Goal: Use online tool/utility: Utilize a website feature to perform a specific function

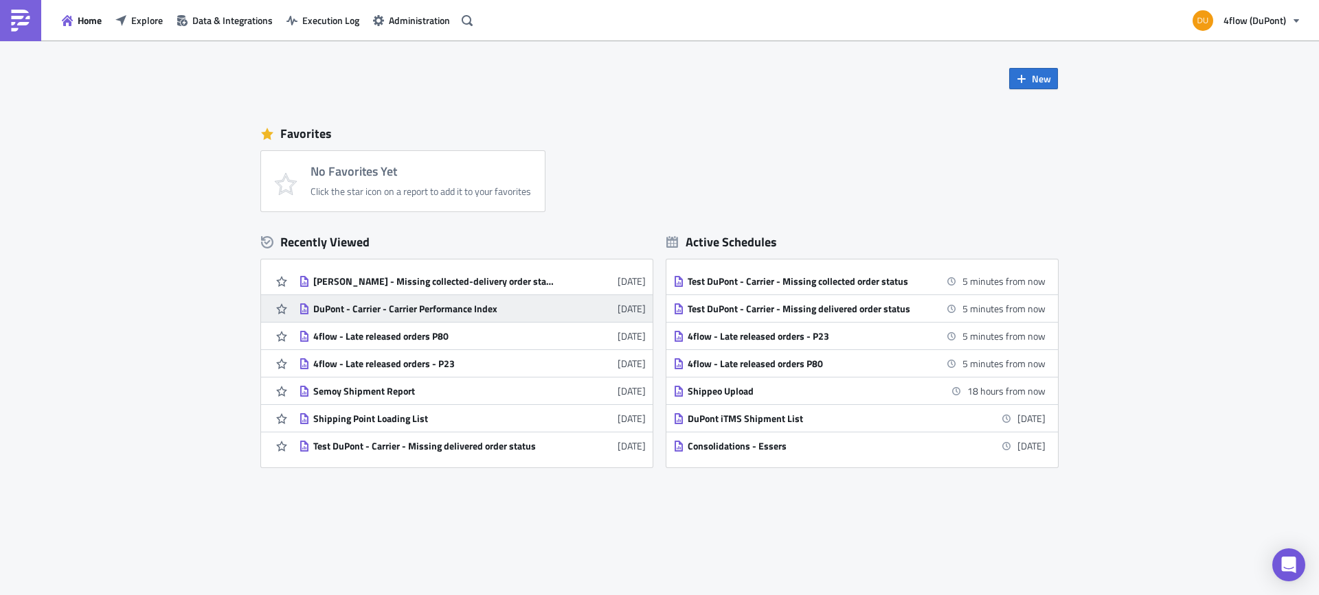
click at [490, 308] on div "DuPont - Carrier - Carrier Performance Index" at bounding box center [433, 309] width 240 height 12
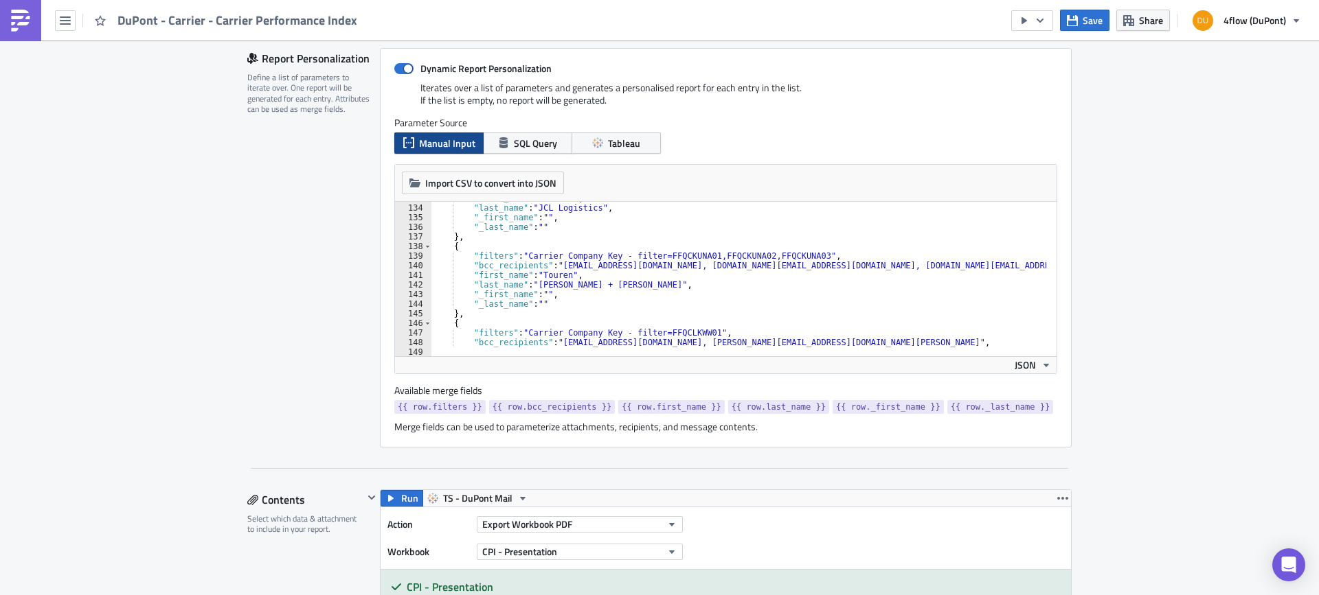
scroll to position [343, 0]
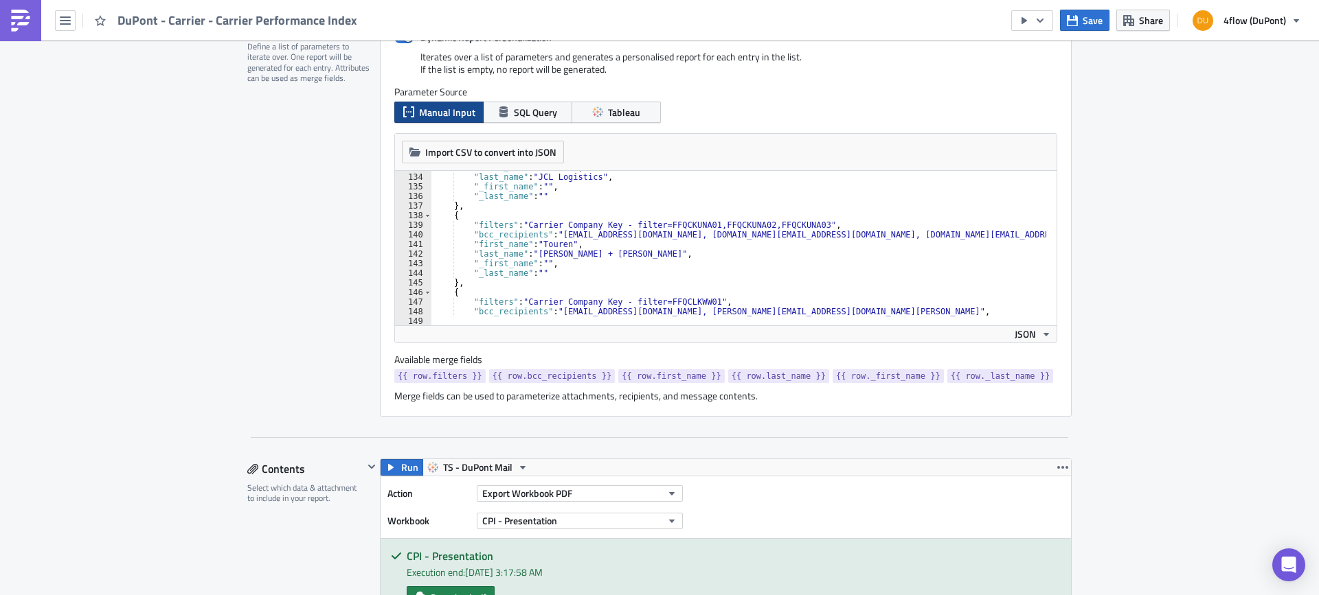
type textarea "},"
click at [463, 280] on div ""first_name" : "Touren" , "last_name" : "JCL Logistics" , "_first_name" : "" , …" at bounding box center [1177, 244] width 1492 height 163
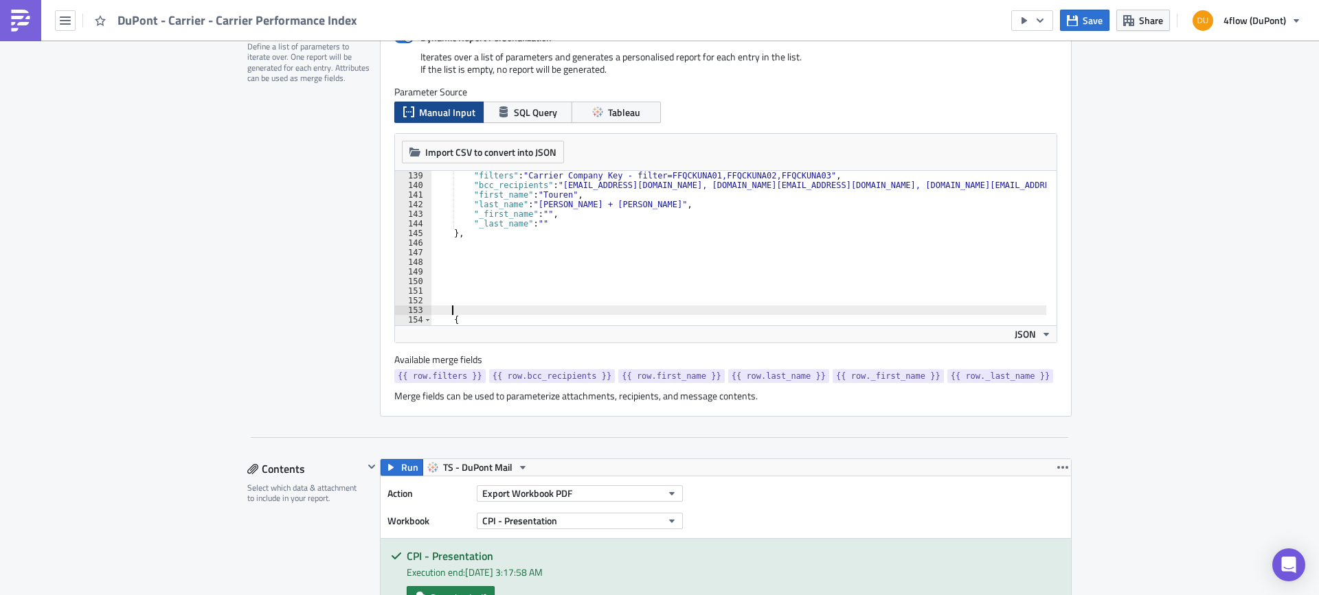
scroll to position [1286, 0]
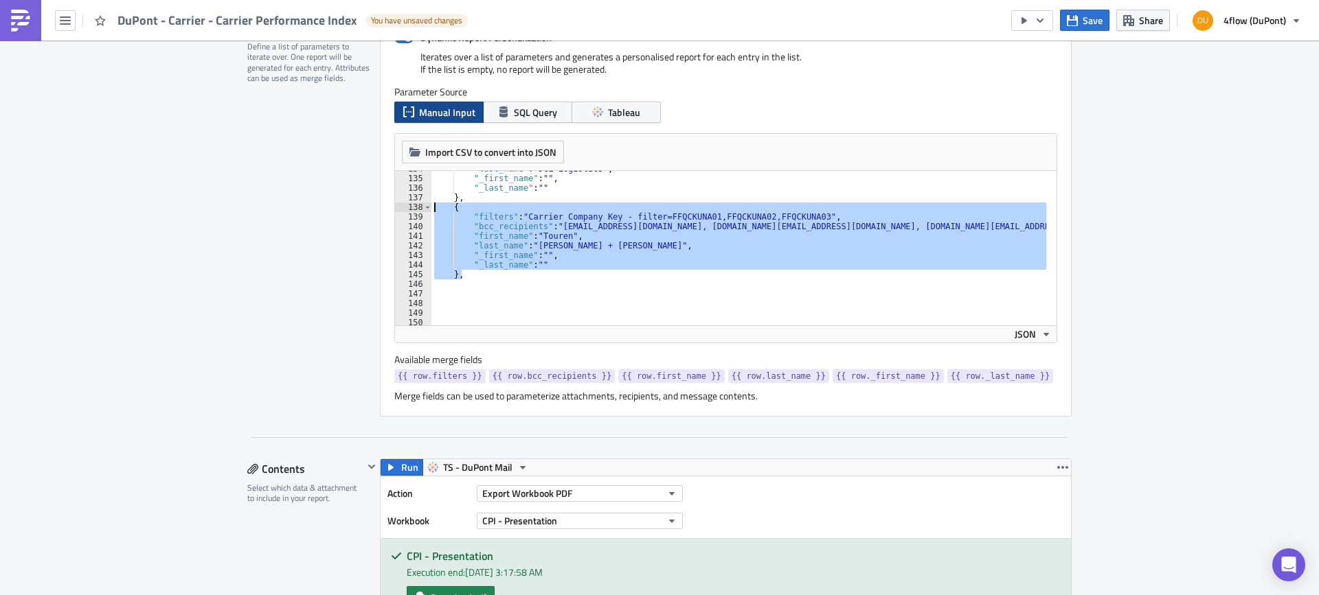
drag, startPoint x: 465, startPoint y: 274, endPoint x: 394, endPoint y: 211, distance: 94.8
click at [395, 211] on div "134 135 136 137 138 139 140 141 142 143 144 145 146 147 148 149 150 151 "last_n…" at bounding box center [725, 248] width 661 height 155
type textarea "{ "filters": "Carrier Company Key - filter=FFQCKUNA01,FFQCKUNA02,FFQCKUNA03","
click at [69, 21] on icon "button" at bounding box center [65, 20] width 11 height 8
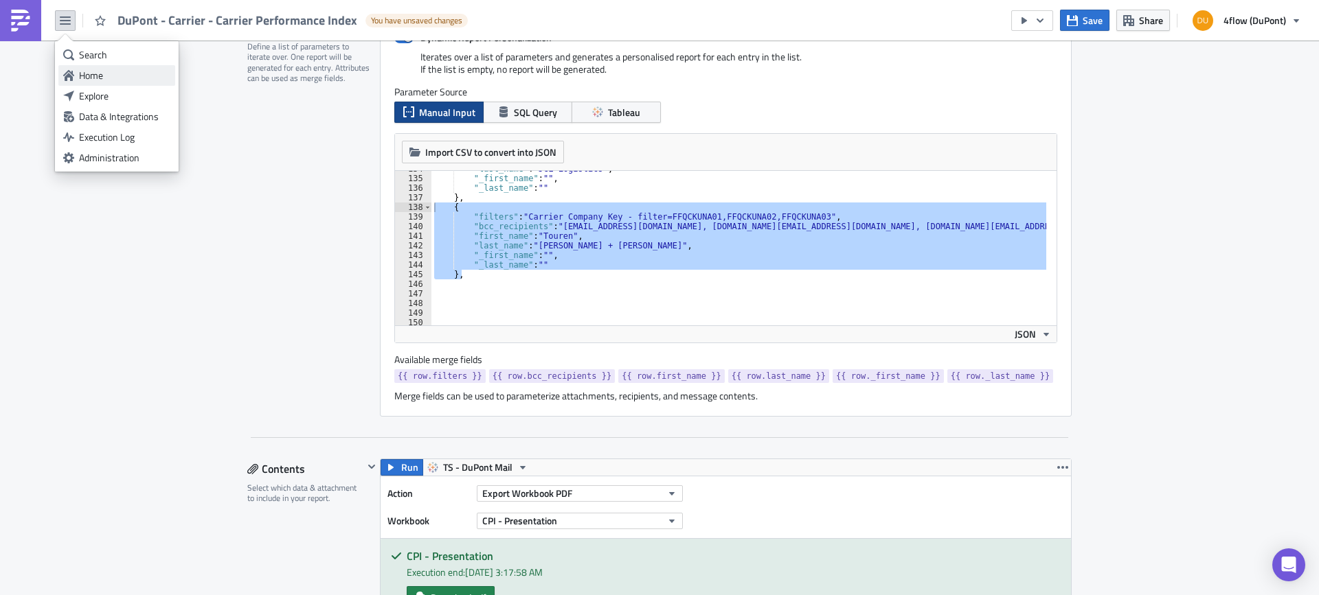
click at [89, 78] on div "Home" at bounding box center [124, 76] width 91 height 14
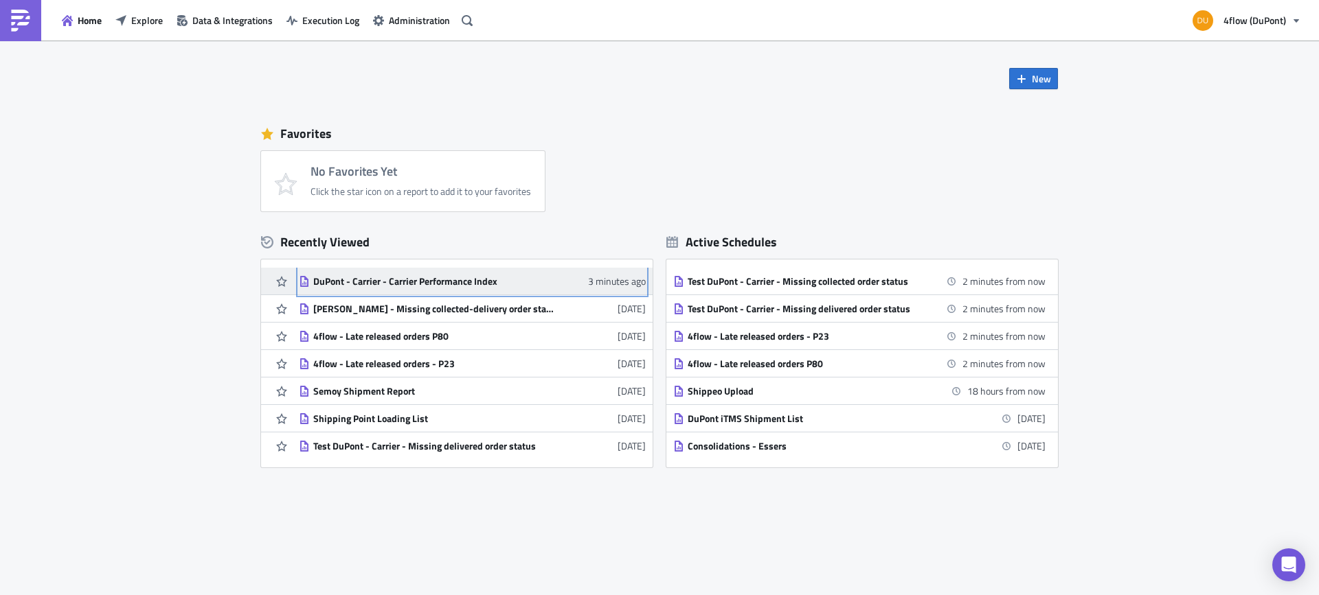
click at [468, 283] on div "DuPont - Carrier - Carrier Performance Index" at bounding box center [433, 281] width 240 height 12
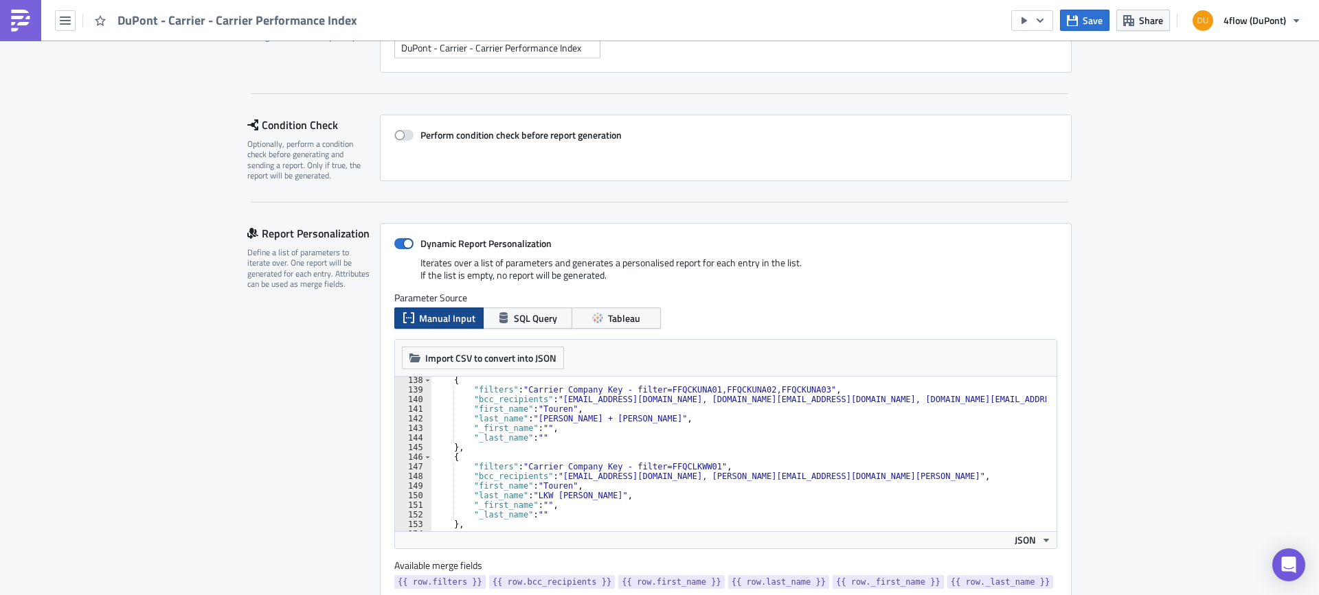
scroll to position [1319, 0]
type textarea "},"
click at [486, 449] on div "{ "filters" : "Carrier Company Key - filter=FFQCKUNA01,FFQCKUNA02,FFQCKUNA03" ,…" at bounding box center [1177, 457] width 1492 height 163
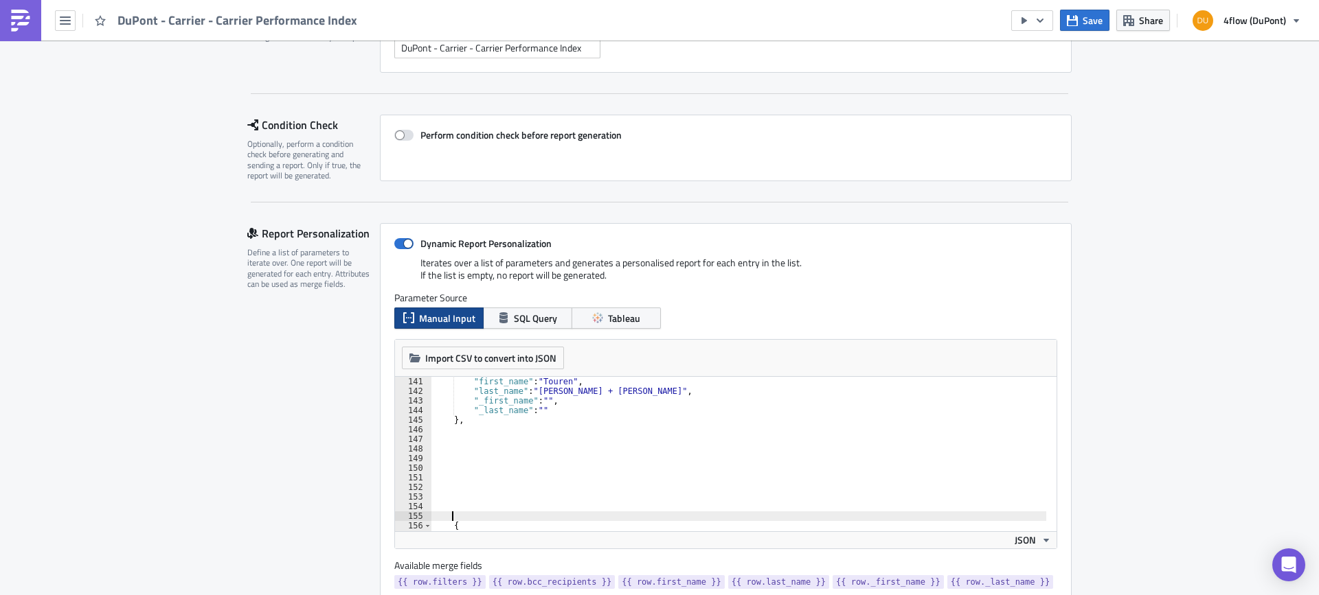
scroll to position [1305, 0]
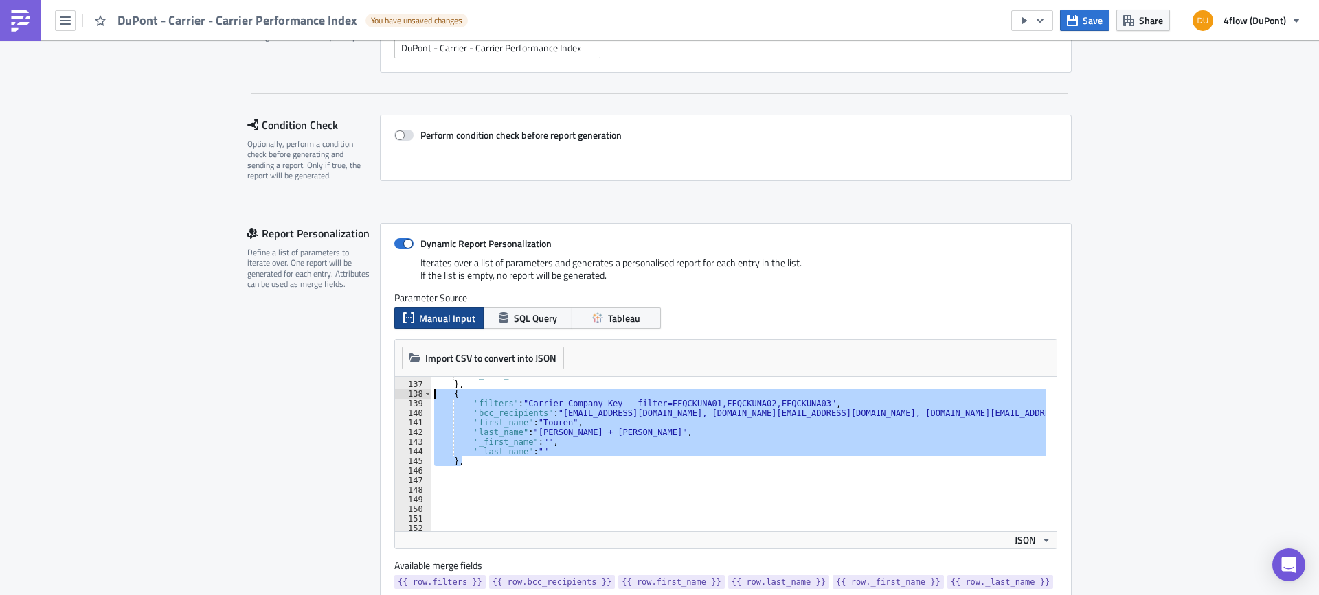
drag, startPoint x: 458, startPoint y: 462, endPoint x: 392, endPoint y: 397, distance: 92.3
click at [395, 397] on div "136 137 138 139 140 141 142 143 144 145 146 147 148 149 150 151 152 153 "_last_…" at bounding box center [725, 454] width 661 height 155
type textarea "{ "filters": "Carrier Company Key - filter=FFQCKUNA01,FFQCKUNA02,FFQCKUNA03","
click at [431, 472] on div ""_last_name" : "" } , { "filters" : "Carrier Company Key - filter=FFQCKUNA01,FF…" at bounding box center [1177, 451] width 1492 height 163
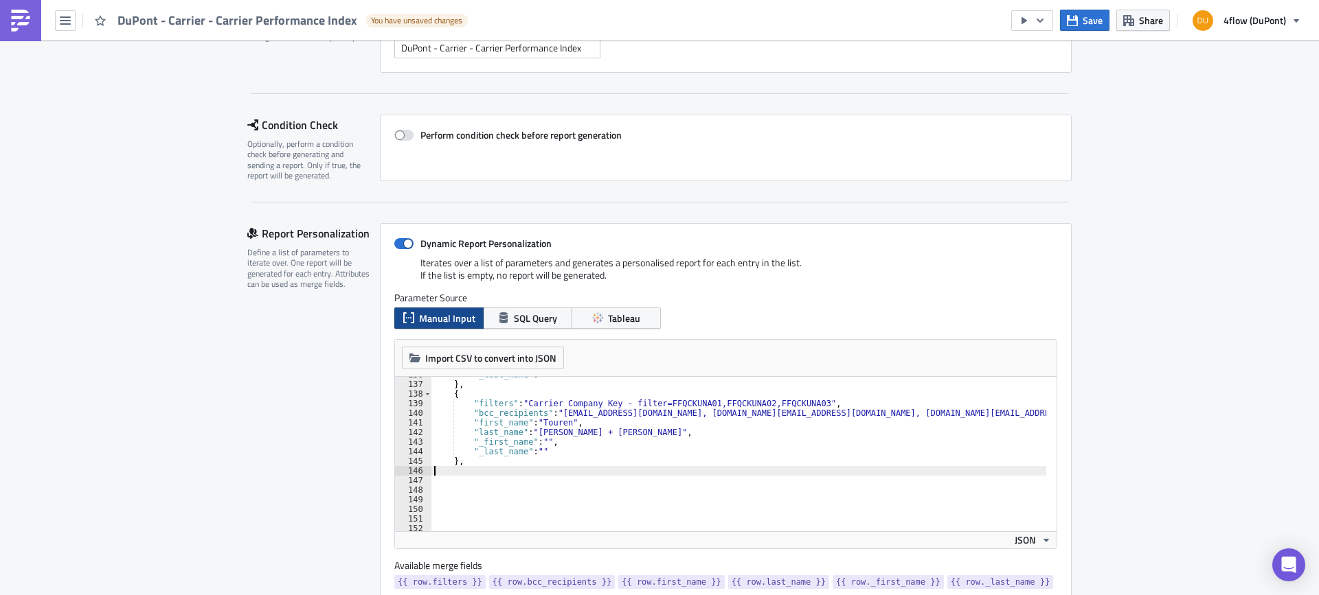
paste textarea "},"
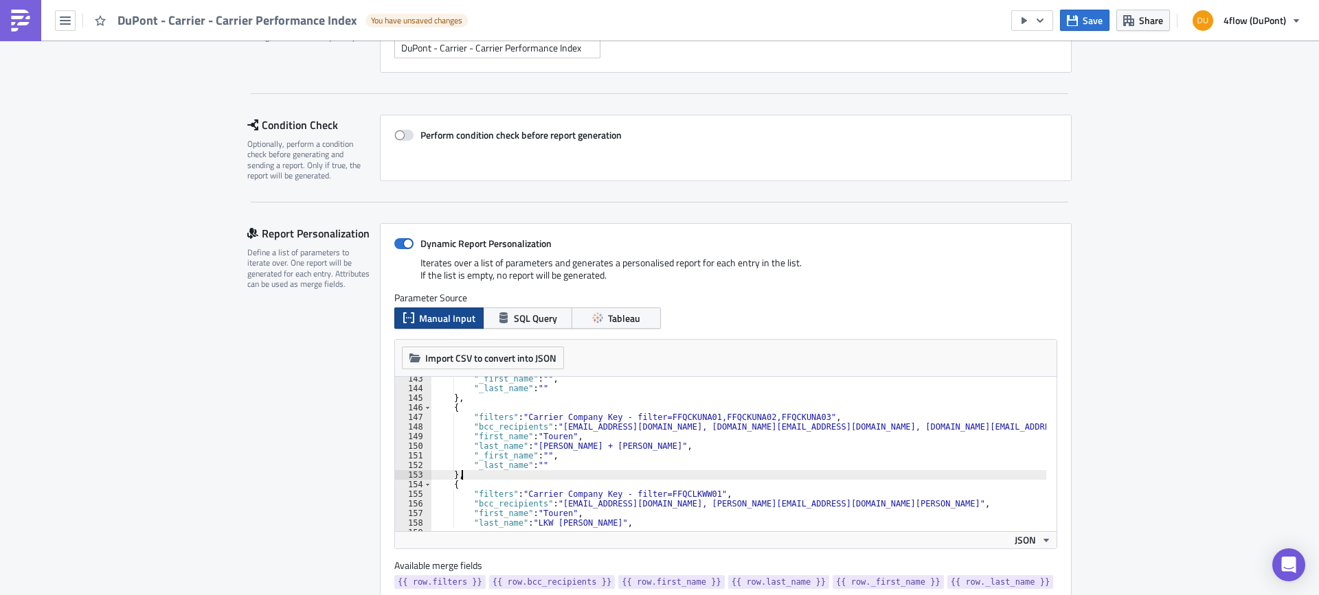
scroll to position [1368, 0]
click at [697, 418] on div ""_first_name" : "" , "_last_name" : "" } , { "filters" : "Carrier Company Key -…" at bounding box center [1177, 455] width 1492 height 163
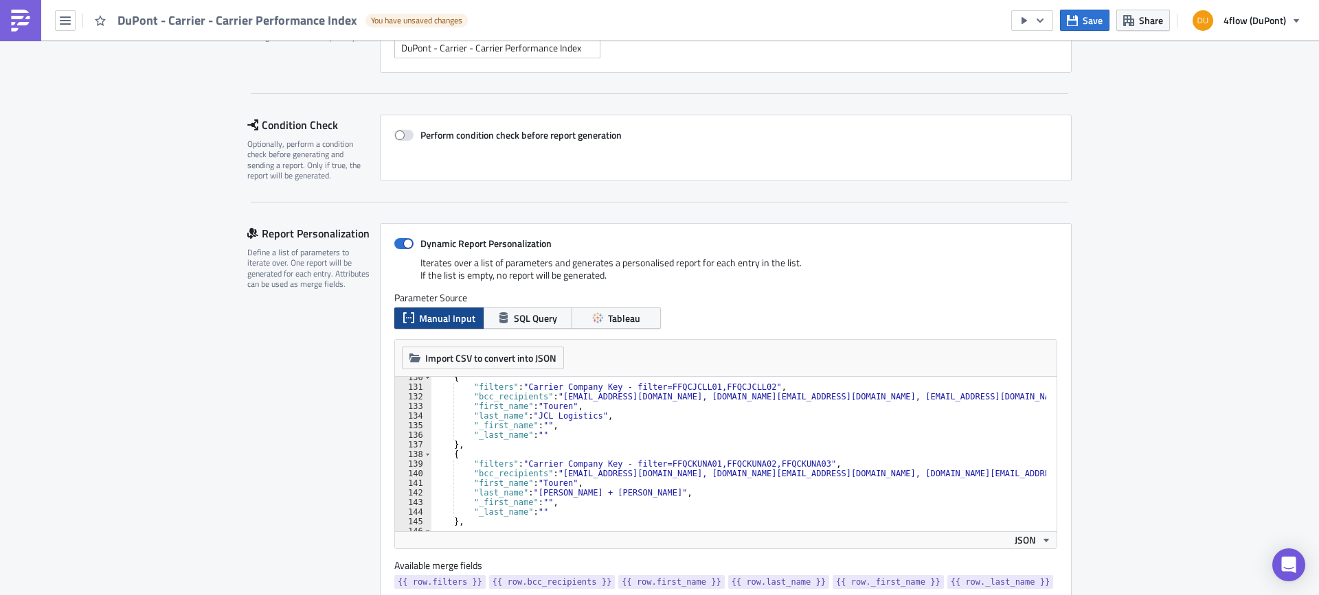
scroll to position [1244, 0]
click at [698, 465] on div "{ "filters" : "Carrier Company Key - filter=FFQCJCLL01,FFQCJCLL02" , "bcc_recip…" at bounding box center [1177, 454] width 1492 height 163
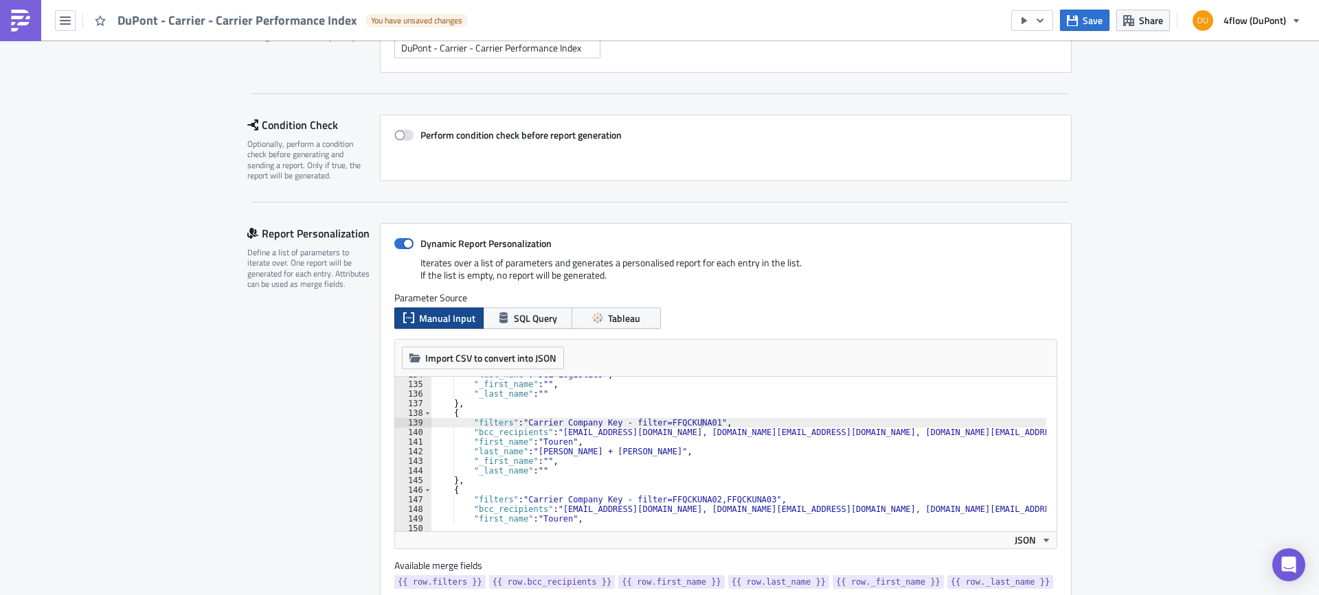
scroll to position [1327, 0]
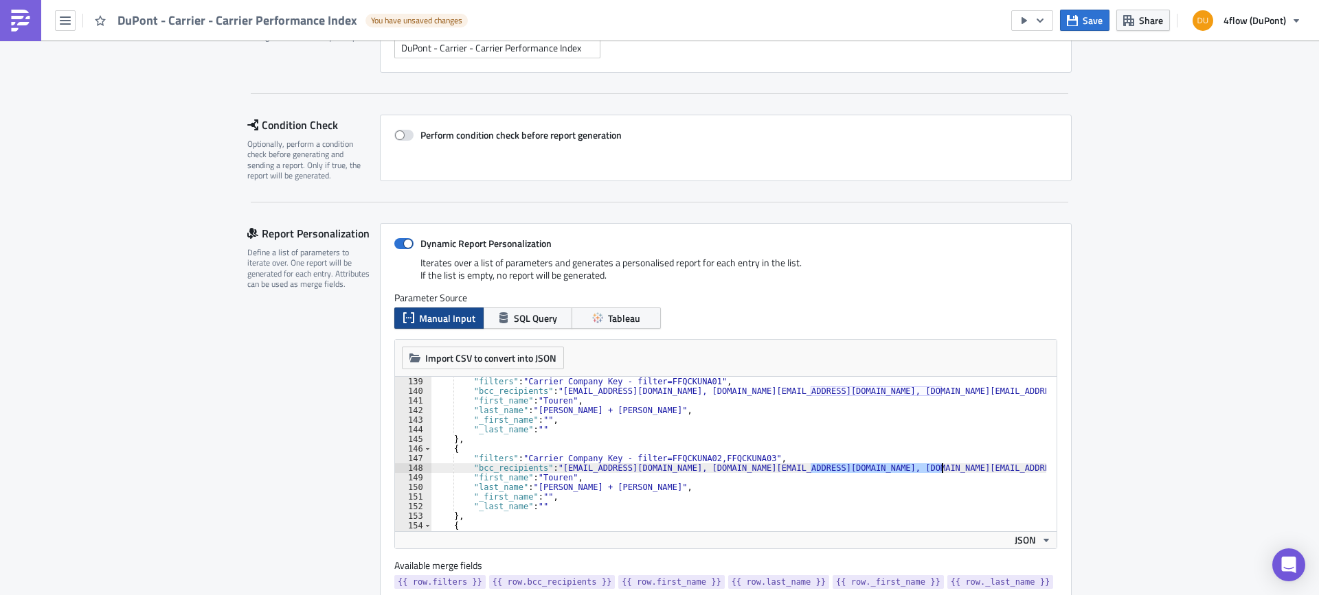
drag, startPoint x: 804, startPoint y: 470, endPoint x: 935, endPoint y: 466, distance: 130.6
click at [935, 466] on div ""filters" : "Carrier Company Key - filter=FFQCKUNA01" , "bcc_recipients" : "lsp…" at bounding box center [1177, 458] width 1492 height 163
paste textarea "},"
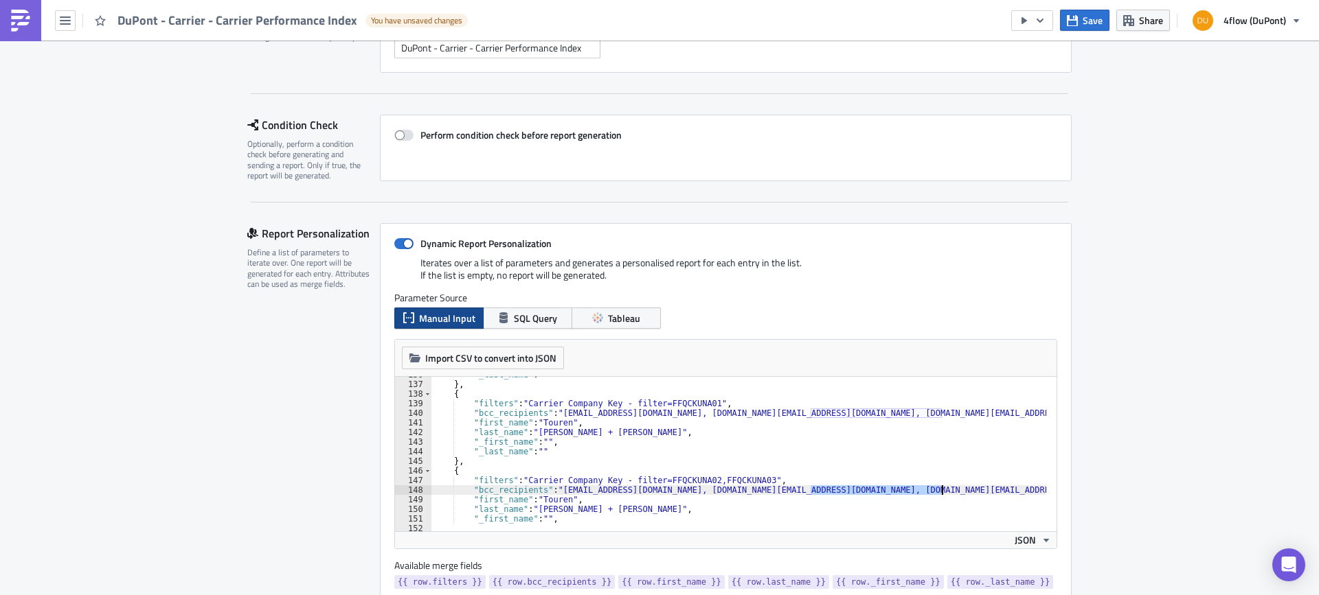
scroll to position [1346, 0]
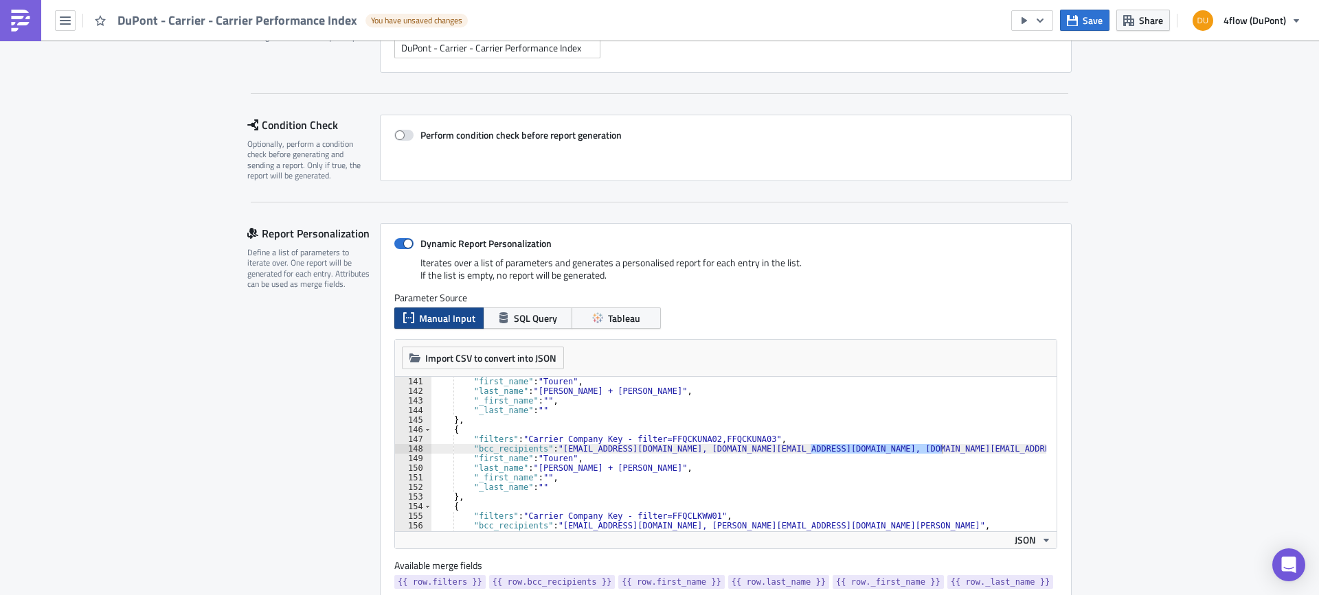
click at [806, 448] on div ""first_name" : "Touren" , "last_name" : "Kuehne + Nagel" , "_first_name" : "" ,…" at bounding box center [738, 454] width 615 height 155
drag, startPoint x: 806, startPoint y: 448, endPoint x: 937, endPoint y: 452, distance: 131.2
click at [937, 452] on div ""first_name" : "Touren" , "last_name" : "Kuehne + Nagel" , "_first_name" : "" ,…" at bounding box center [1177, 458] width 1492 height 163
paste textarea "ludovic.laforge"
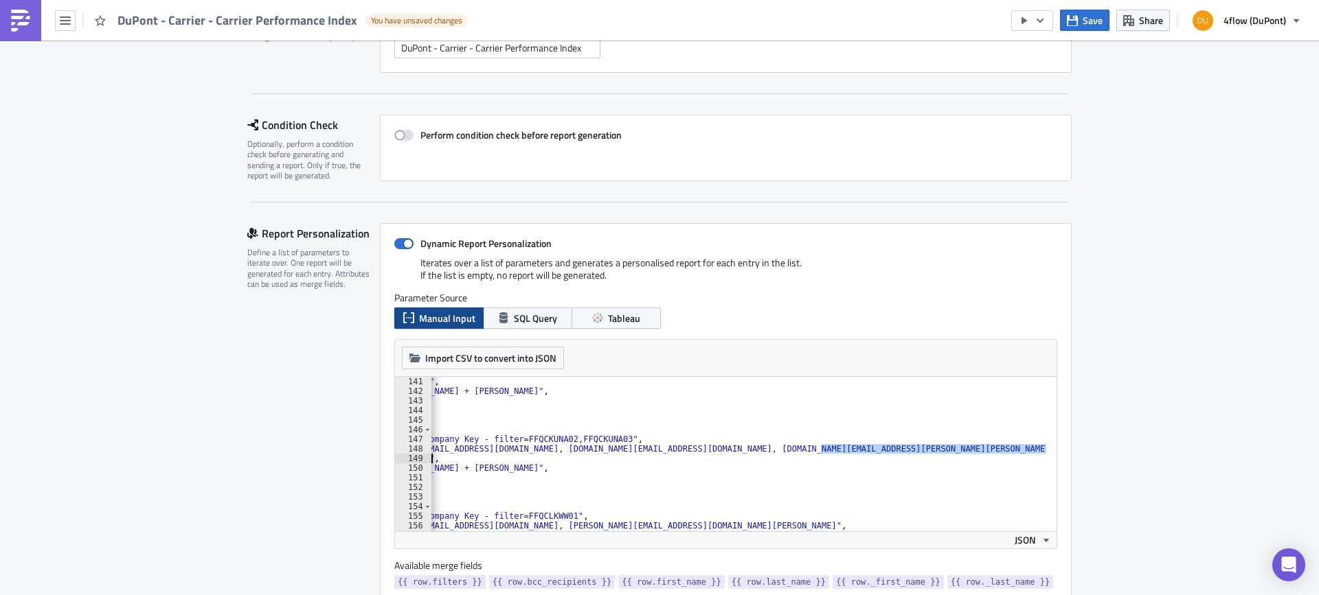
scroll to position [0, 144]
drag, startPoint x: 917, startPoint y: 451, endPoint x: 942, endPoint y: 448, distance: 25.5
click at [942, 448] on div ""first_name" : "Touren" , "last_name" : "Kuehne + Nagel" , "_first_name" : "" ,…" at bounding box center [1034, 458] width 1492 height 163
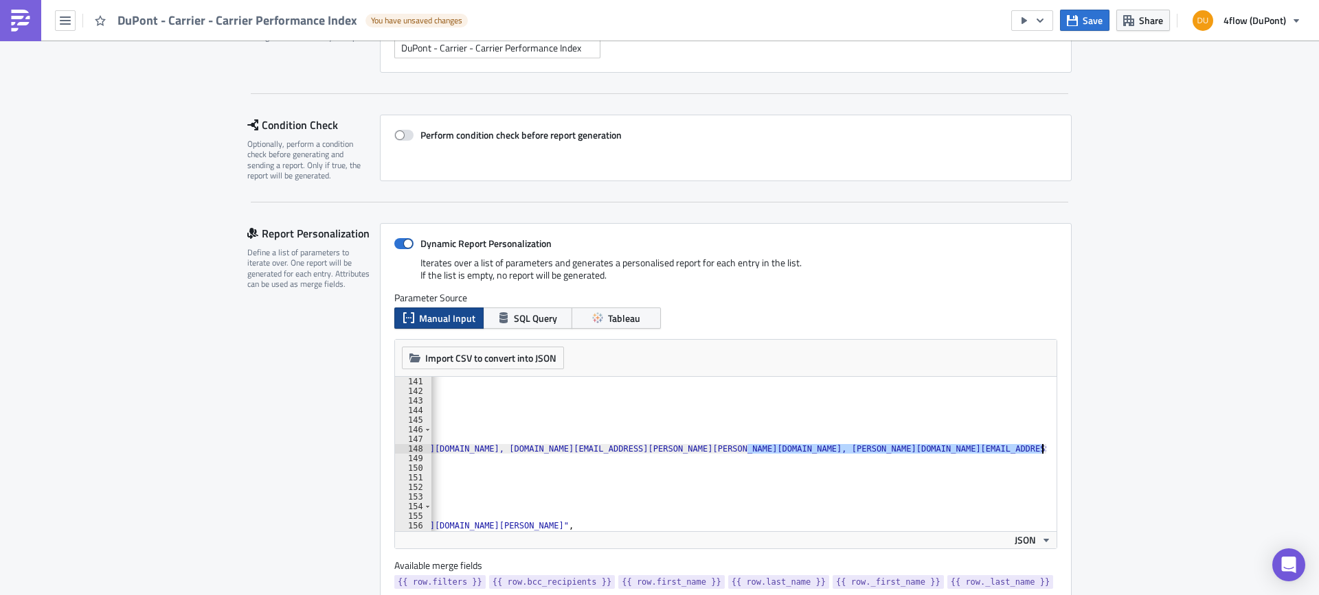
scroll to position [0, 416]
drag, startPoint x: 729, startPoint y: 451, endPoint x: 1026, endPoint y: 451, distance: 297.4
click at [1026, 451] on div ""first_name" : "Touren" , "last_name" : "Kuehne + Nagel" , "_first_name" : "" ,…" at bounding box center [761, 458] width 1492 height 163
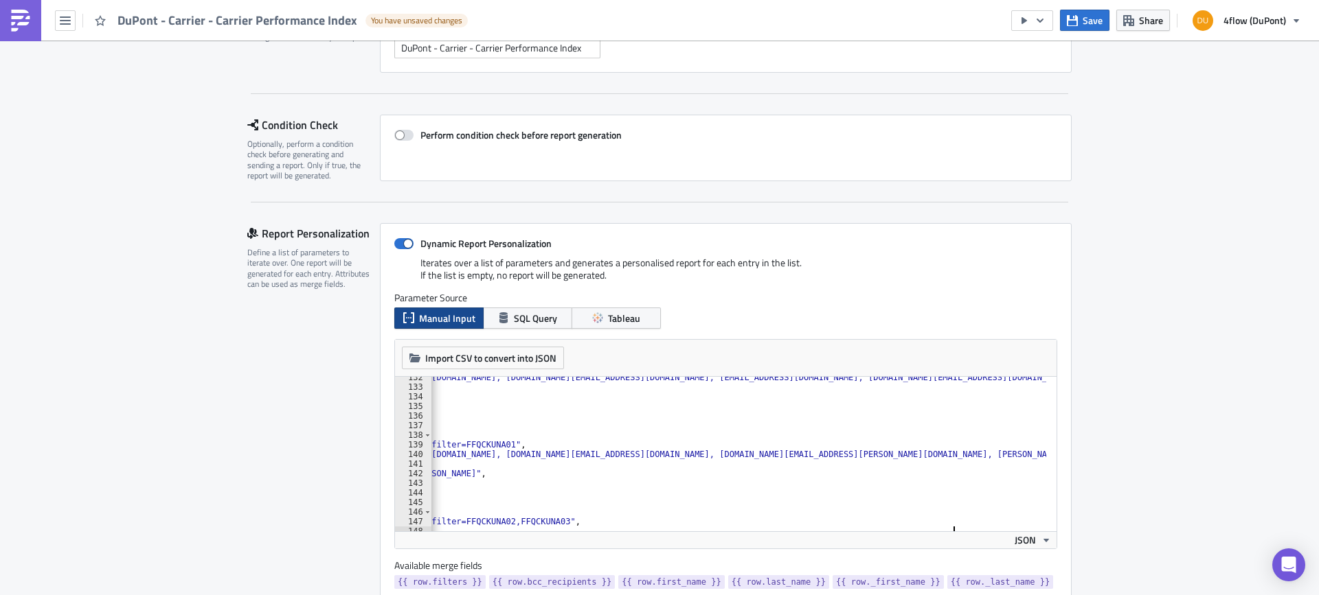
scroll to position [0, 247]
click at [836, 452] on div ""bcc_recipients" : "lsp-performance_dupont@4flow.com, e.almaguer@4flow.com, dup…" at bounding box center [930, 454] width 1492 height 163
type textarea ""bcc_recipients": "lsp-performance_dupont@4flow.com, e.almaguer@4flow.com, knlu…"
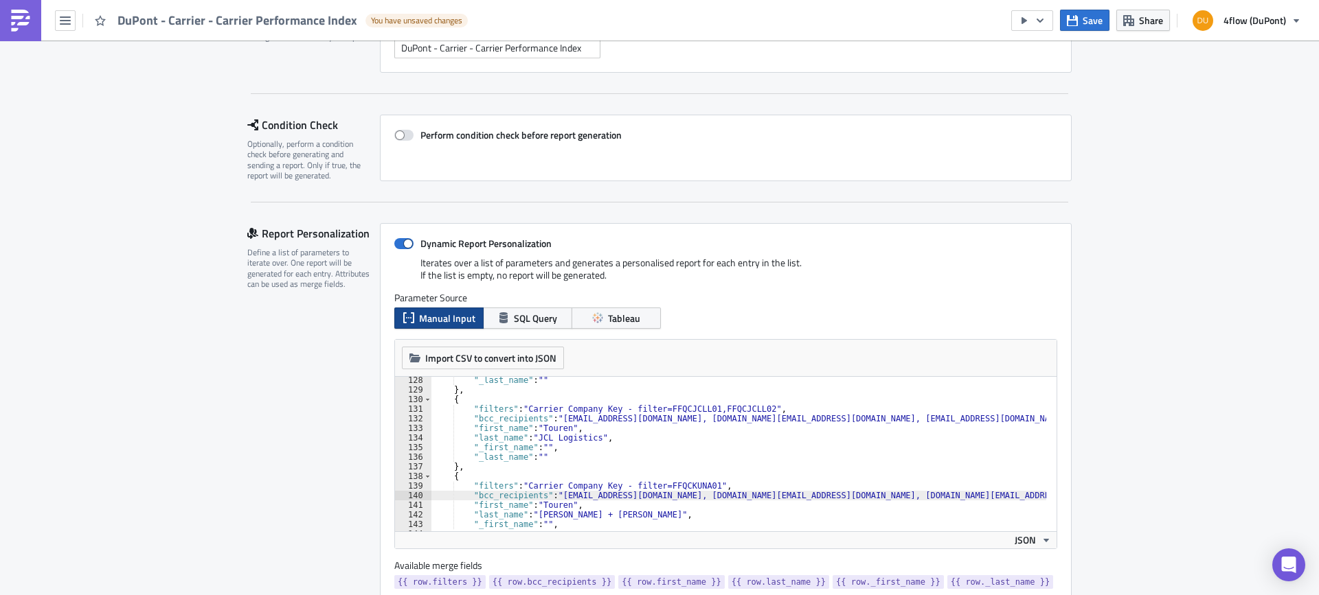
scroll to position [1222, 0]
click at [1095, 20] on span "Save" at bounding box center [1092, 20] width 20 height 14
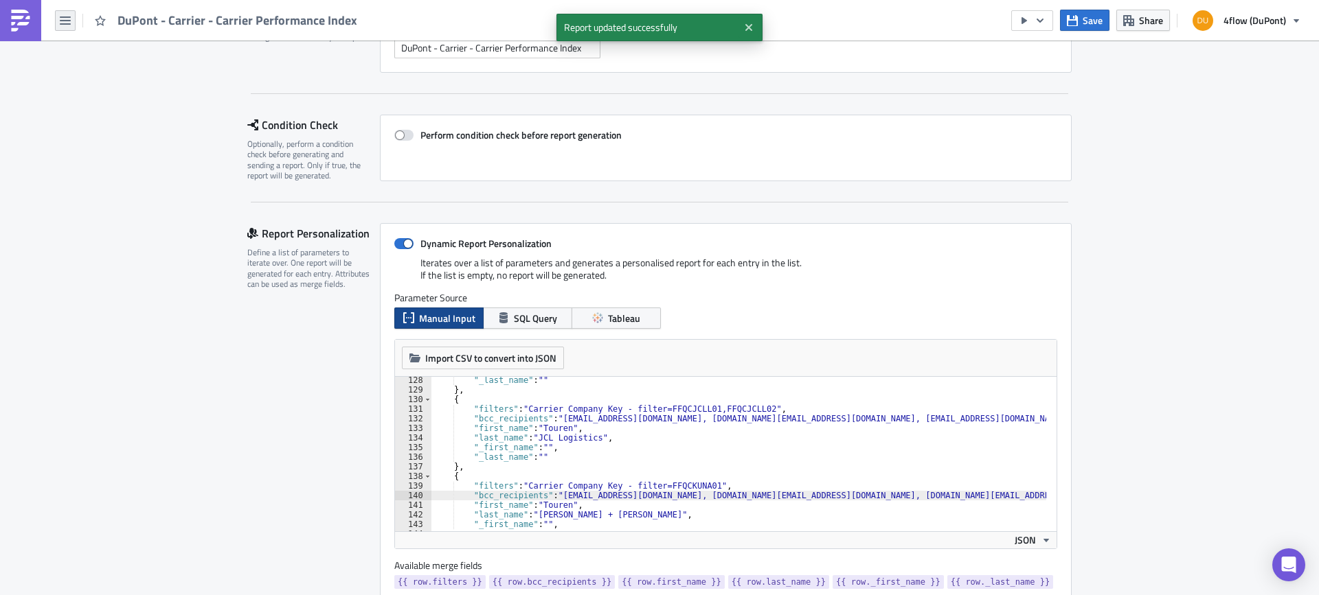
click at [69, 29] on button "button" at bounding box center [65, 20] width 21 height 21
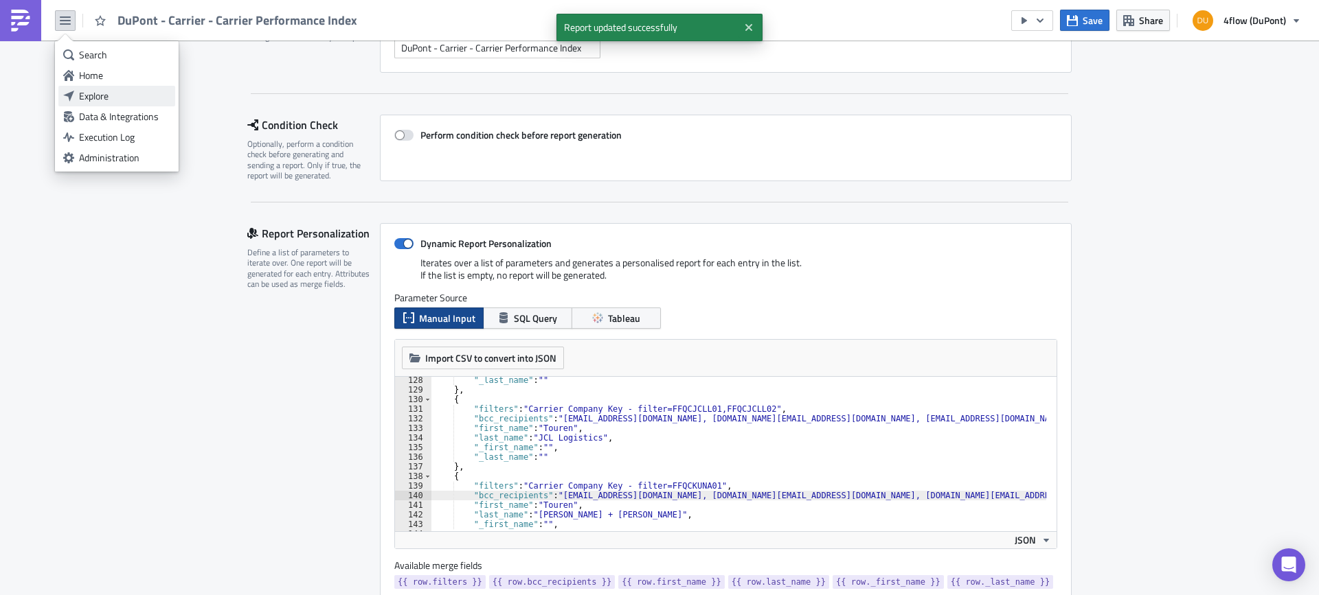
click at [105, 99] on div "Explore" at bounding box center [124, 96] width 91 height 14
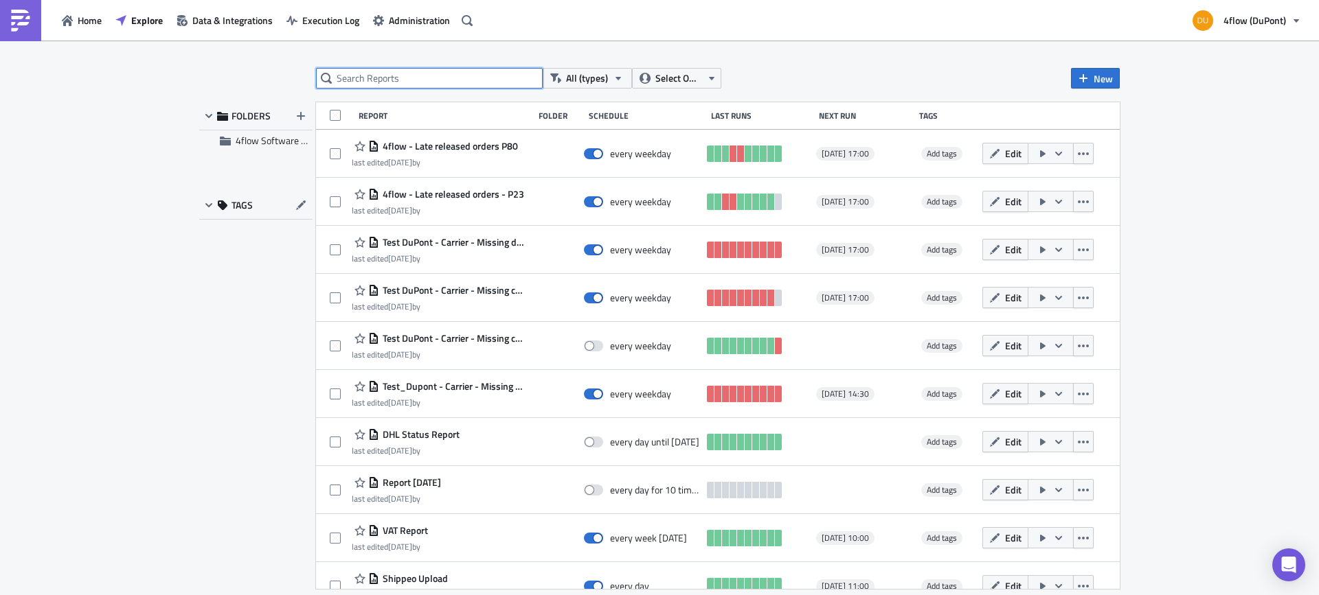
click at [429, 84] on input "text" at bounding box center [429, 78] width 227 height 21
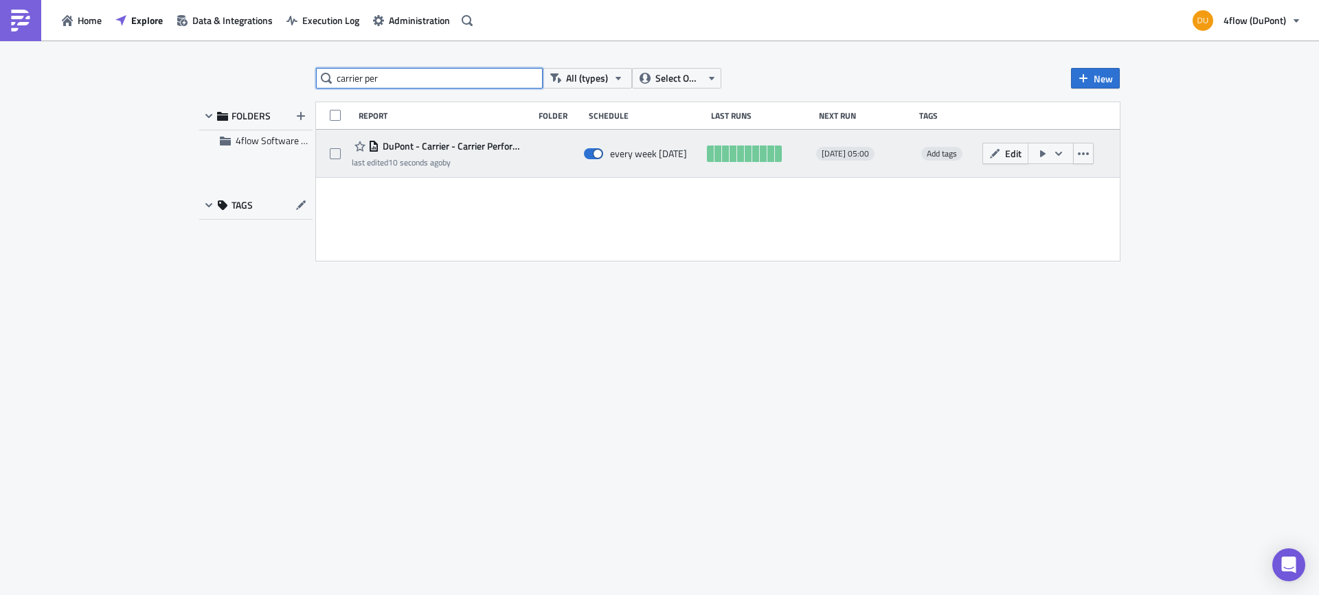
type input "carrier per"
click at [488, 149] on span "DuPont - Carrier - Carrier Performance Index" at bounding box center [452, 146] width 147 height 12
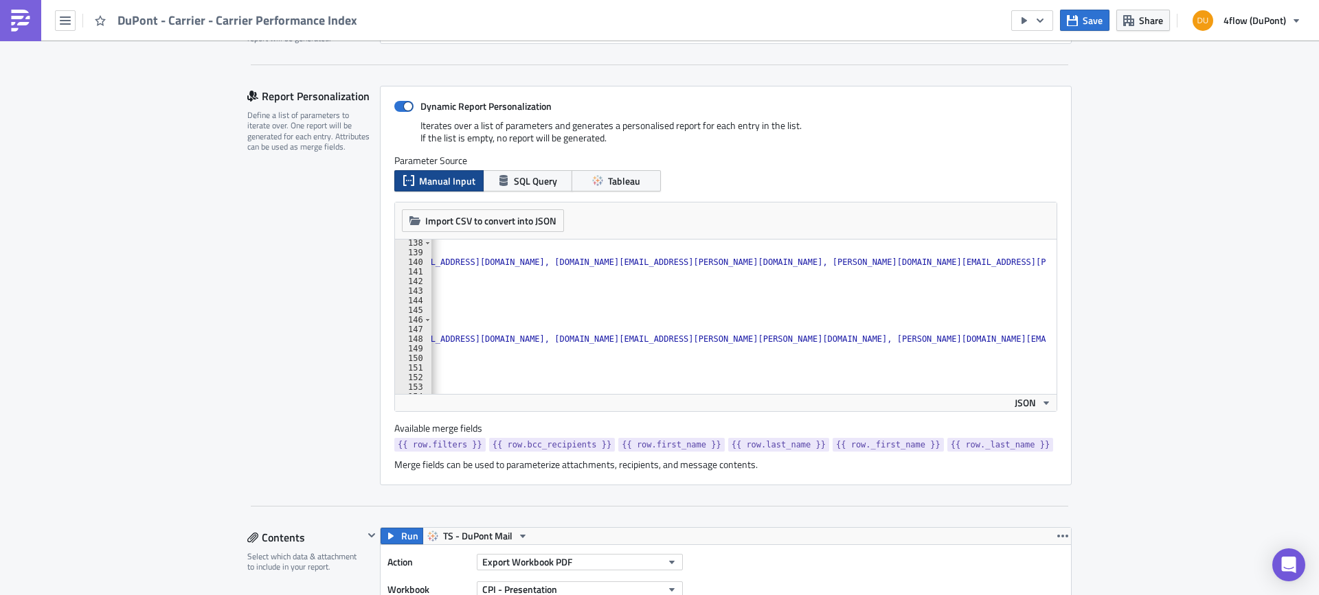
scroll to position [0, 412]
drag, startPoint x: 670, startPoint y: 262, endPoint x: 799, endPoint y: 264, distance: 129.8
click at [799, 264] on div "{ "filters" : "Carrier Company Key - filter=FFQCKUNA01" , "bcc_recipients" : "l…" at bounding box center [765, 319] width 1492 height 163
drag, startPoint x: 475, startPoint y: 266, endPoint x: 606, endPoint y: 261, distance: 131.3
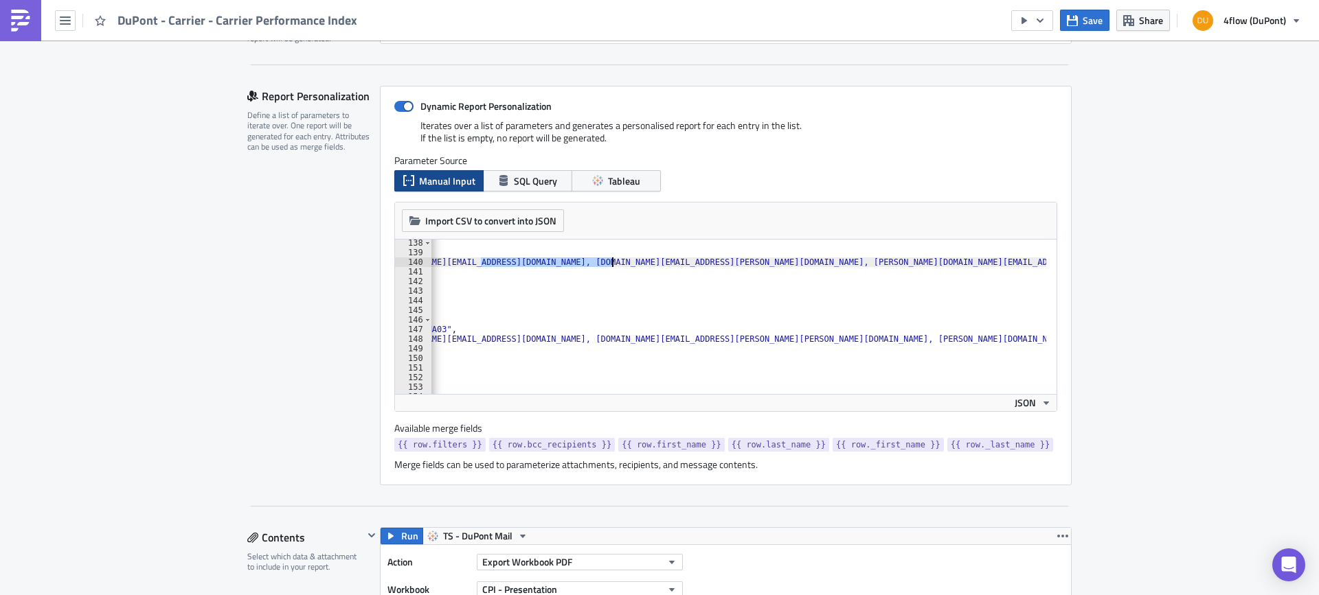
click at [606, 261] on div "{ "filters" : "Carrier Company Key - filter=FFQCKUNA01" , "bcc_recipients" : "l…" at bounding box center [848, 319] width 1492 height 163
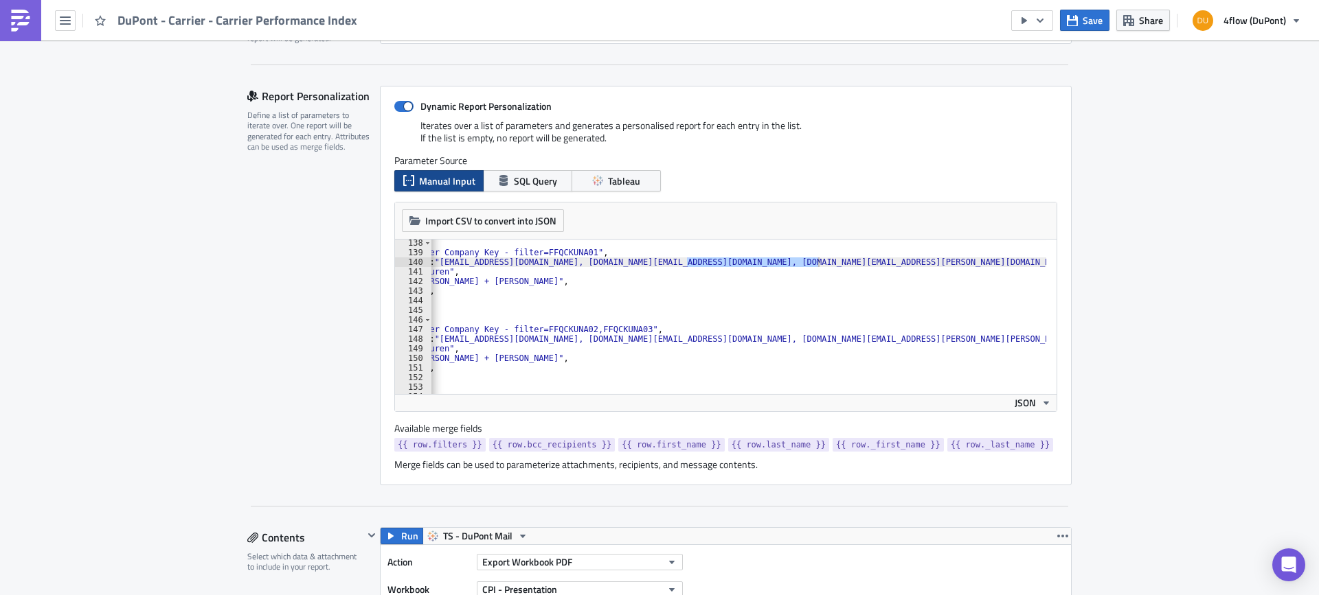
scroll to position [0, 0]
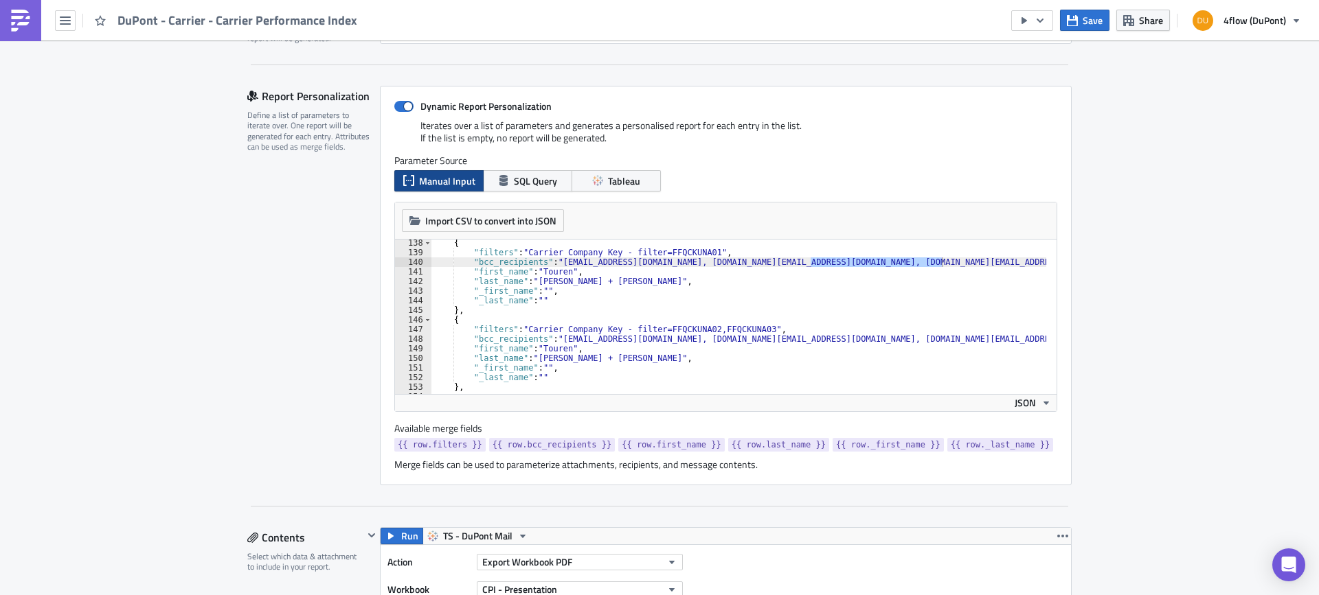
click at [595, 357] on div "{ "filters" : "Carrier Company Key - filter=FFQCKUNA01" , "bcc_recipients" : "l…" at bounding box center [1177, 319] width 1492 height 163
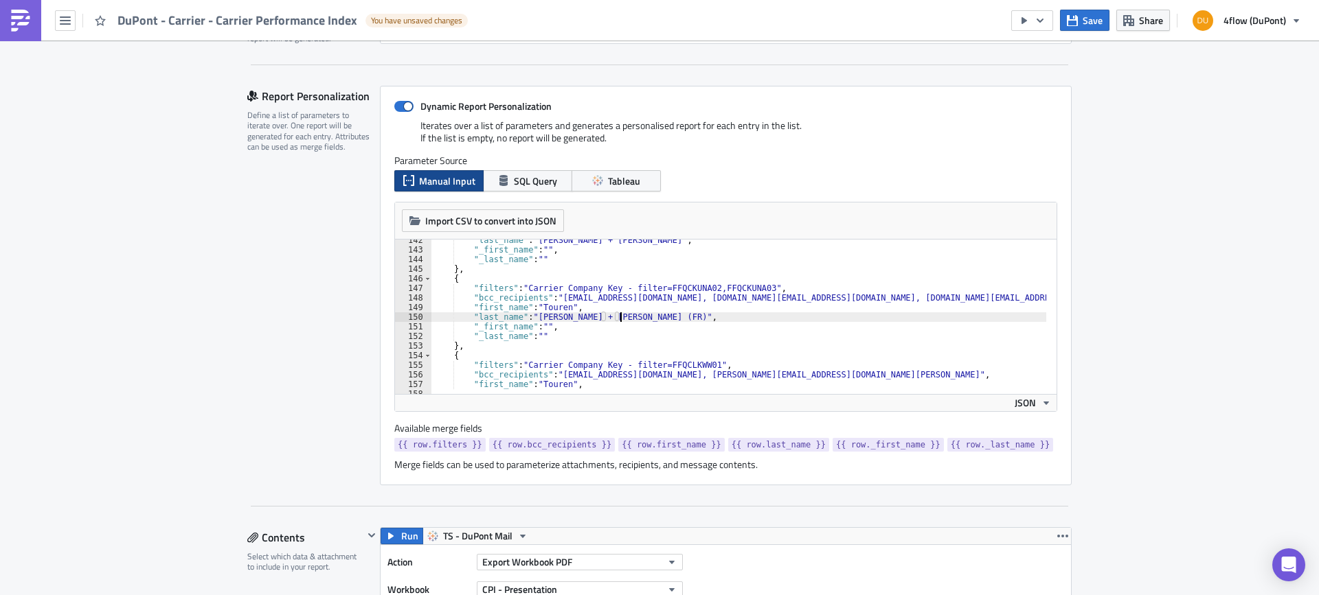
scroll to position [1360, 0]
type textarea ""last_name": "Kuehne + Nagel (FR)","
click at [72, 27] on button "button" at bounding box center [65, 20] width 21 height 21
click at [1096, 22] on span "Save" at bounding box center [1092, 20] width 20 height 14
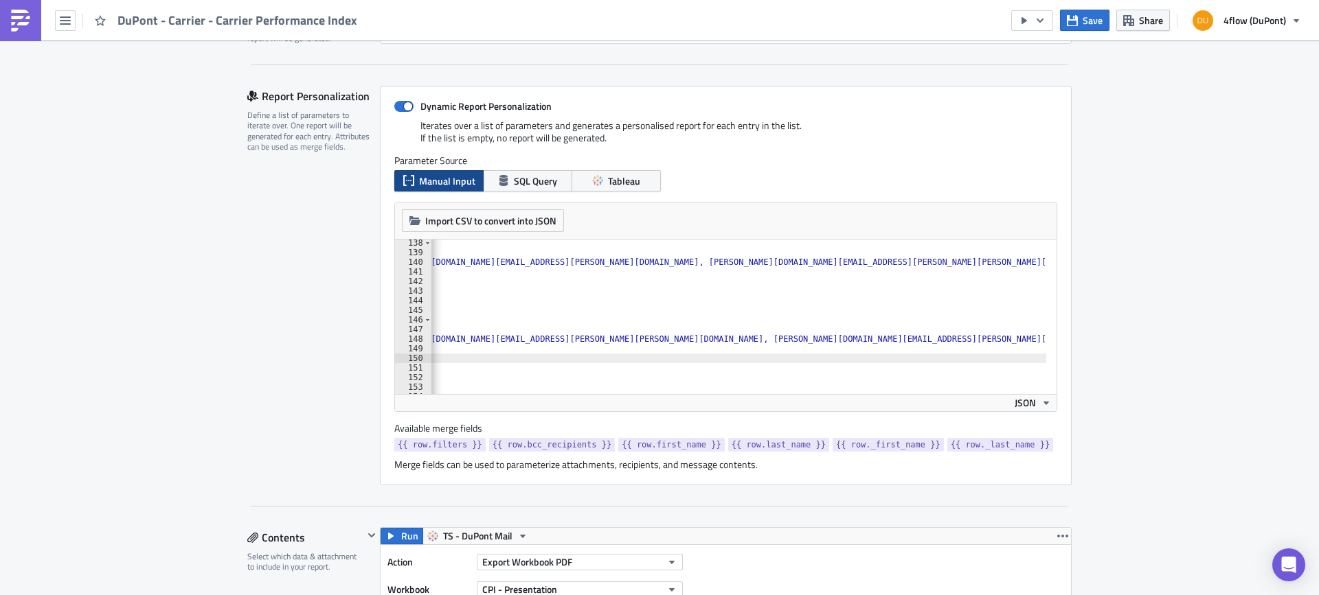
scroll to position [0, 494]
click at [65, 26] on button "button" at bounding box center [65, 20] width 21 height 21
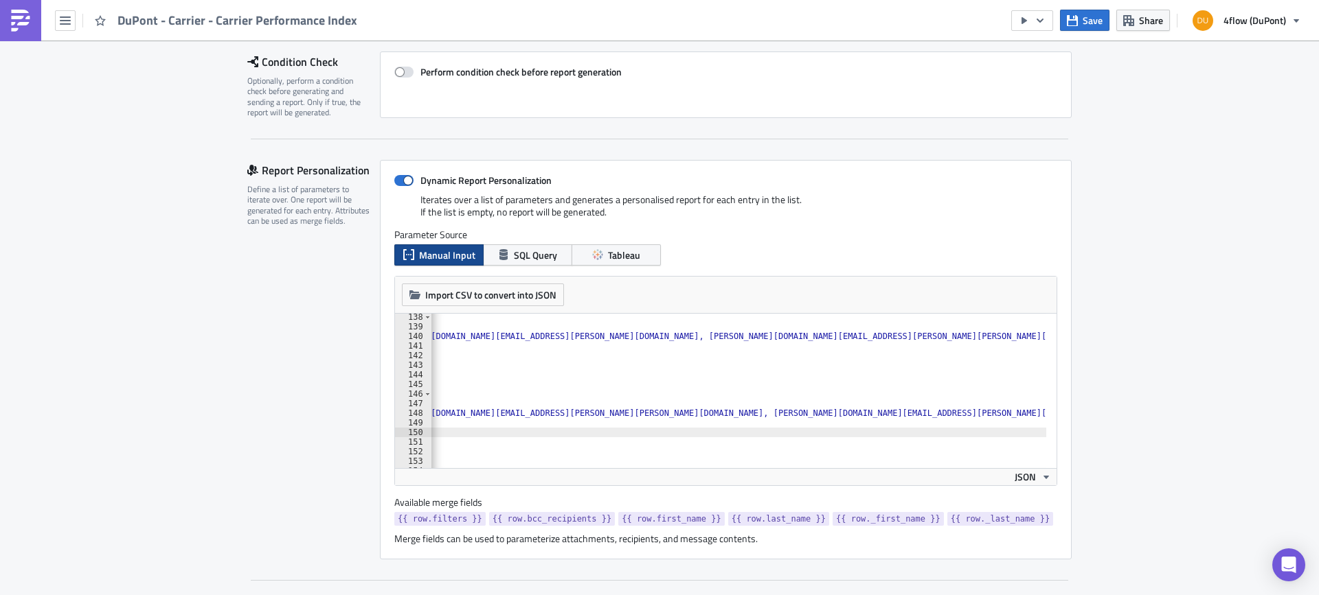
scroll to position [0, 0]
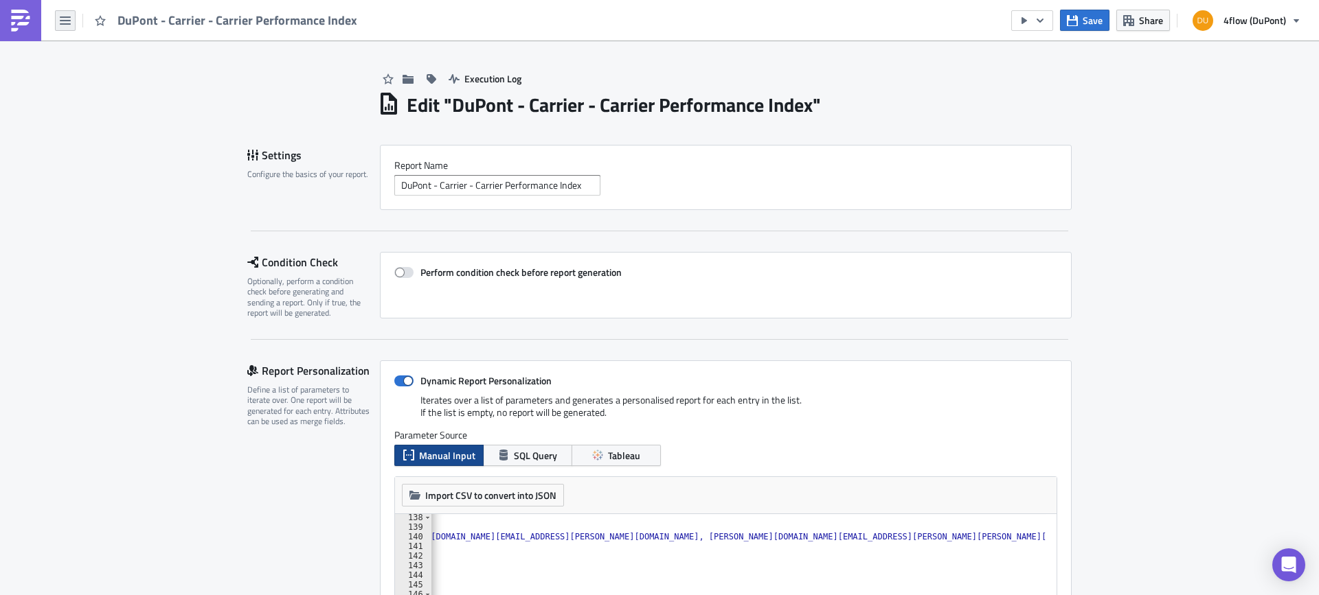
click at [66, 29] on button "button" at bounding box center [65, 20] width 21 height 21
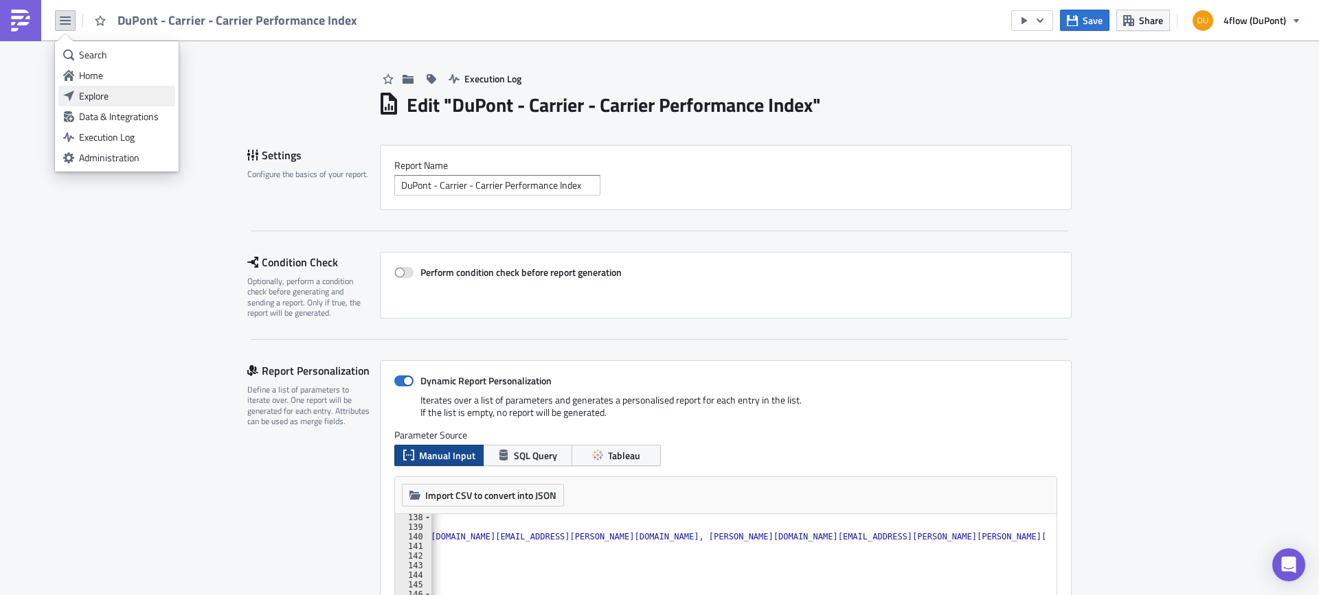
click at [93, 95] on div "Explore" at bounding box center [124, 96] width 91 height 14
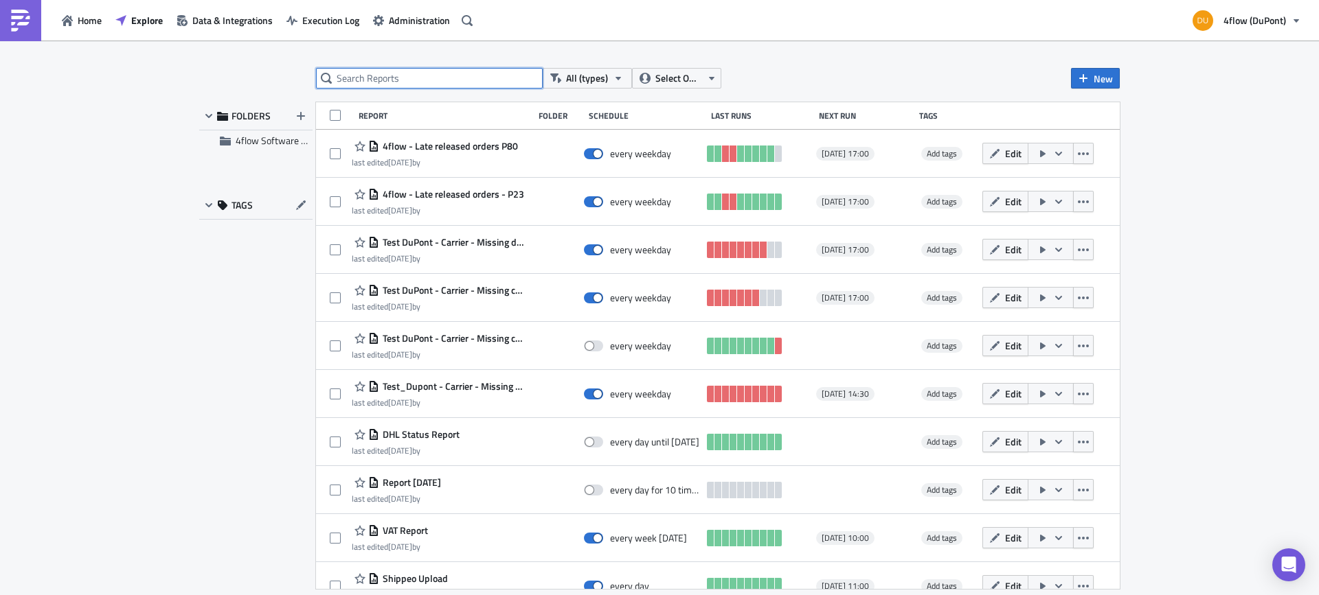
click at [385, 76] on input "text" at bounding box center [429, 78] width 227 height 21
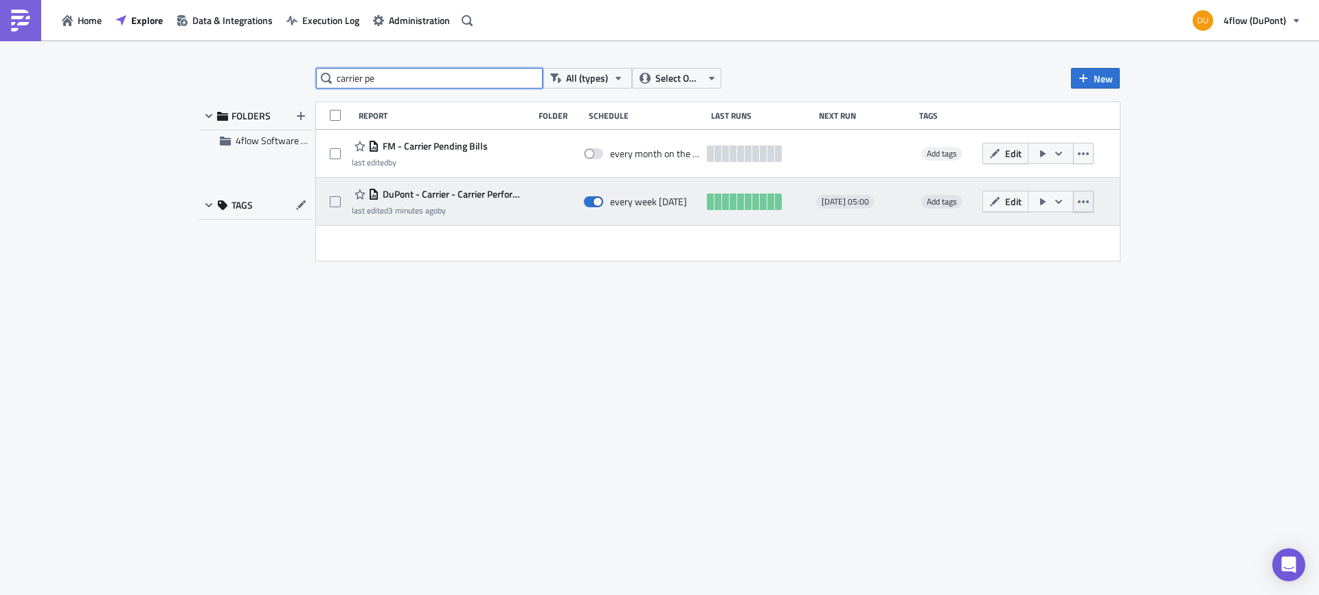
type input "carrier pe"
click at [1083, 202] on icon "button" at bounding box center [1083, 202] width 11 height 3
click at [1065, 201] on button "button" at bounding box center [1050, 201] width 46 height 21
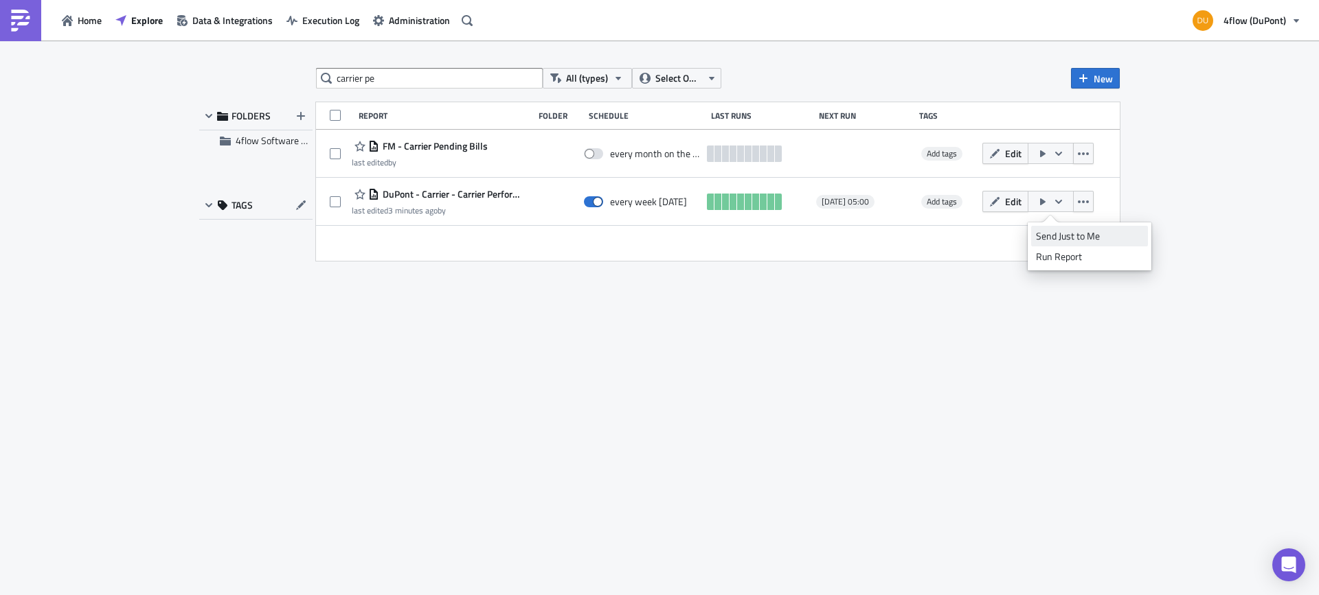
click at [1073, 231] on div "Send Just to Me" at bounding box center [1089, 236] width 107 height 14
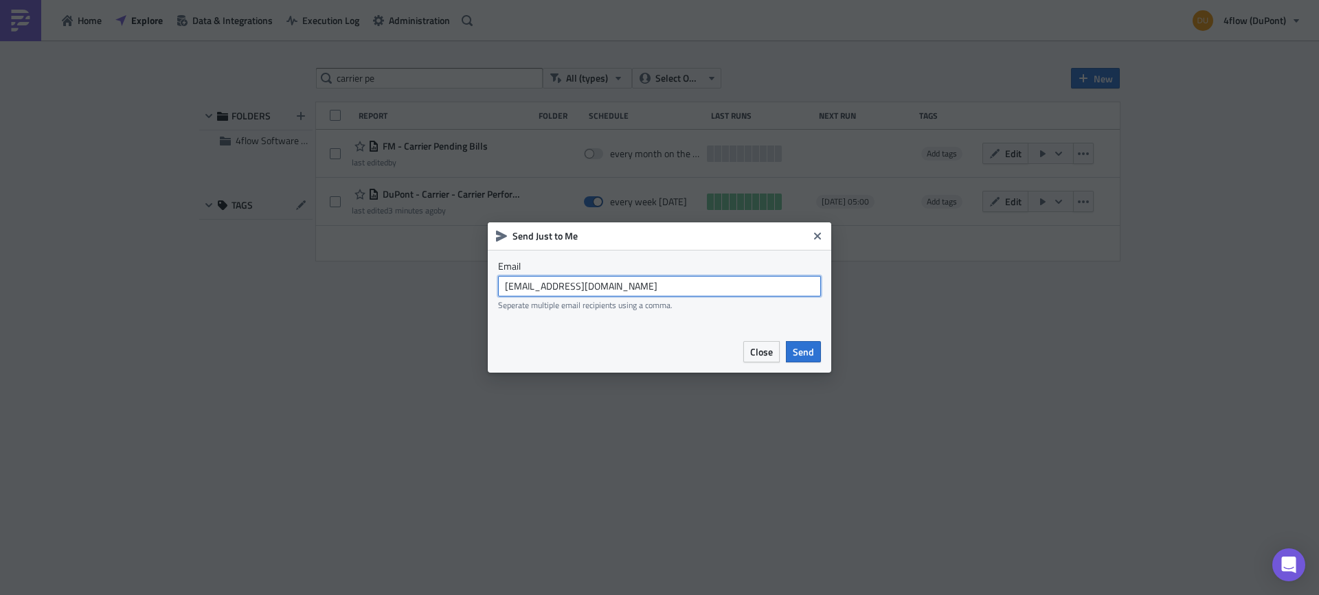
click at [650, 284] on input "[EMAIL_ADDRESS][DOMAIN_NAME]" at bounding box center [659, 286] width 323 height 21
type input "[PERSON_NAME][EMAIL_ADDRESS][DOMAIN_NAME]"
click at [807, 354] on span "Send" at bounding box center [803, 352] width 21 height 14
